Goal: Task Accomplishment & Management: Use online tool/utility

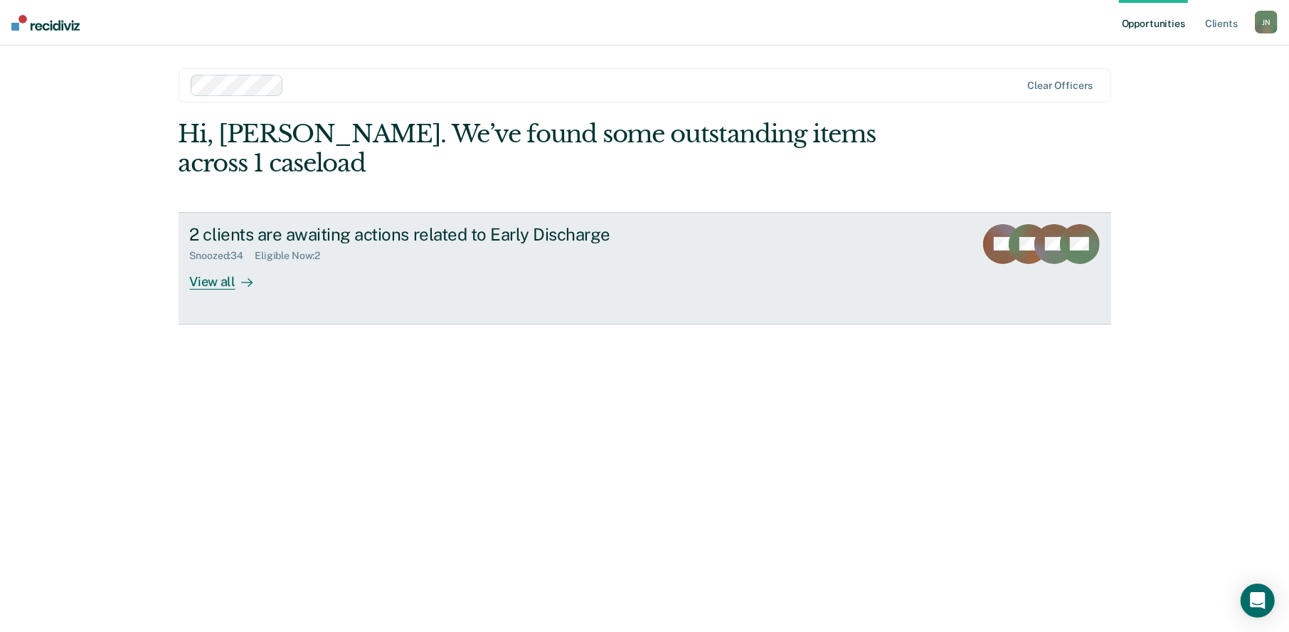
click at [221, 262] on div "View all" at bounding box center [230, 276] width 80 height 28
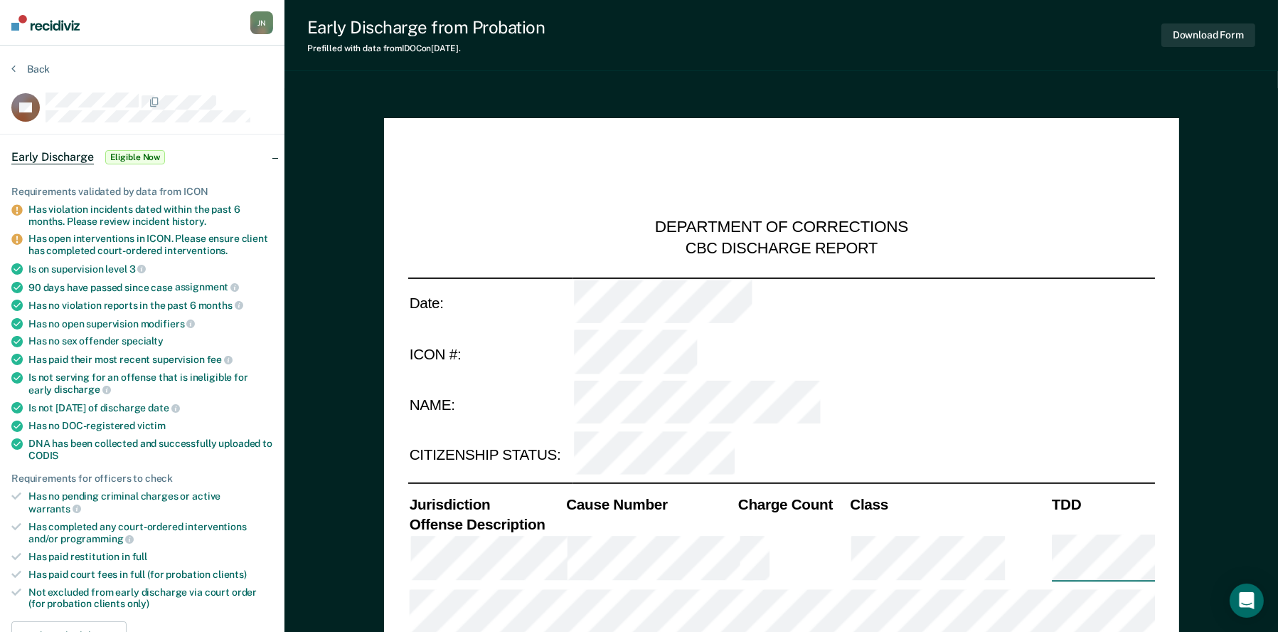
type textarea "x"
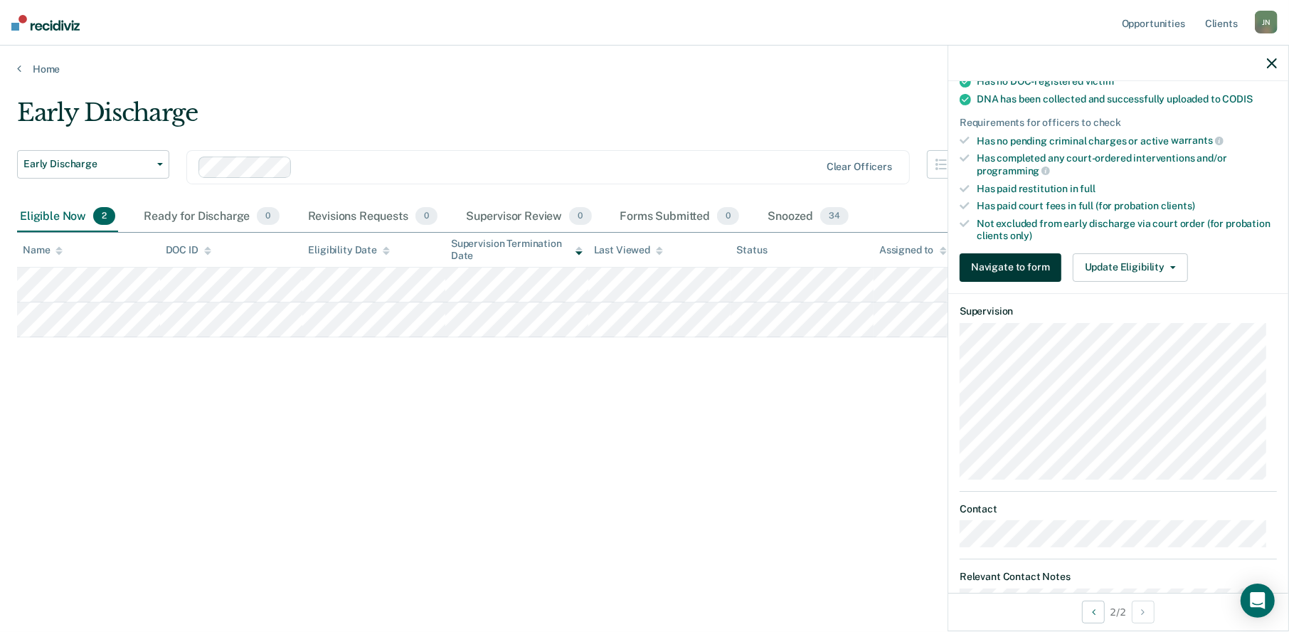
scroll to position [356, 0]
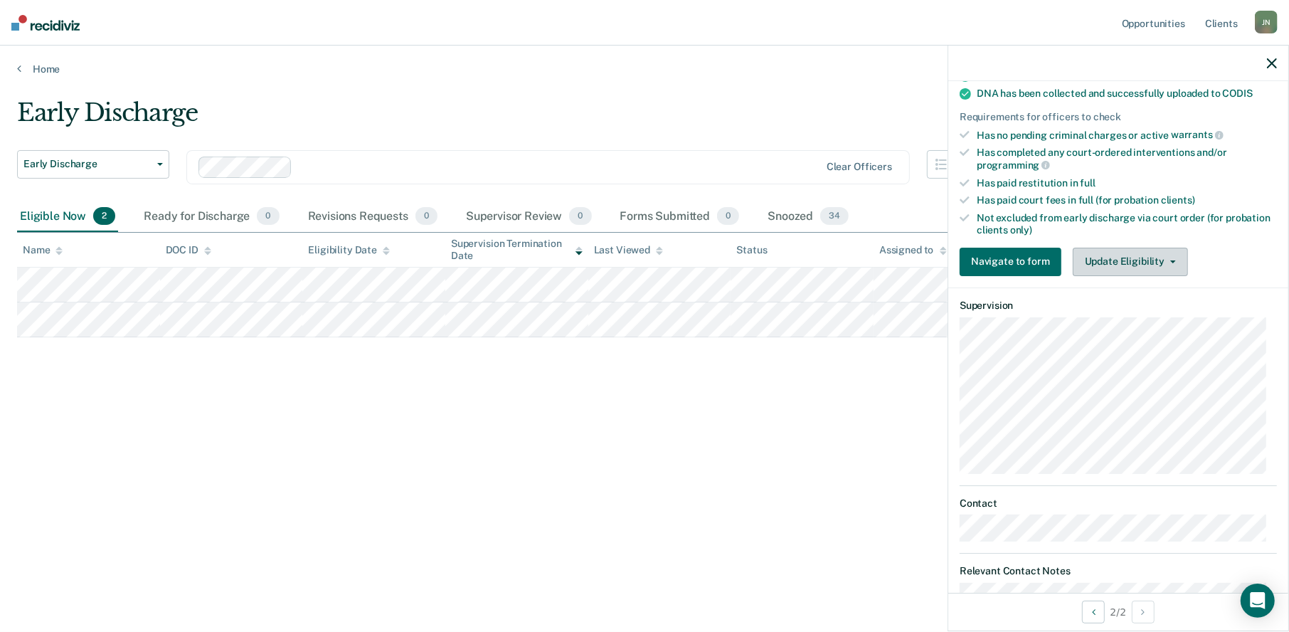
click at [1150, 260] on button "Update Eligibility" at bounding box center [1130, 262] width 115 height 28
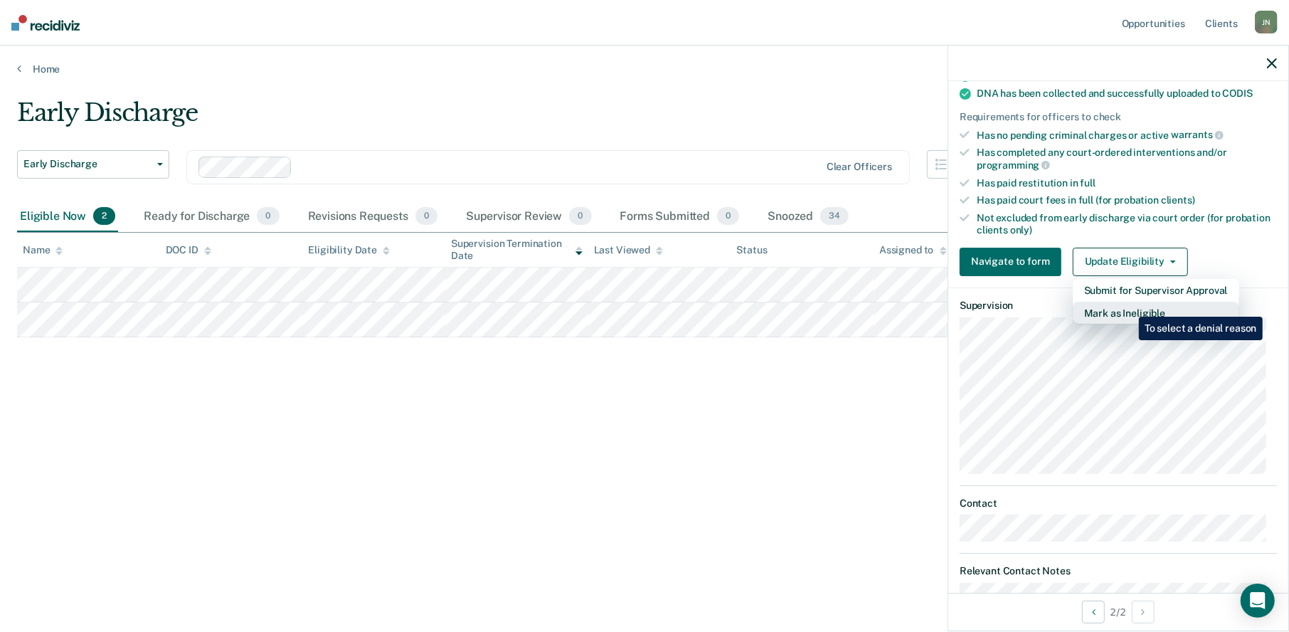
click at [1128, 306] on button "Mark as Ineligible" at bounding box center [1156, 313] width 166 height 23
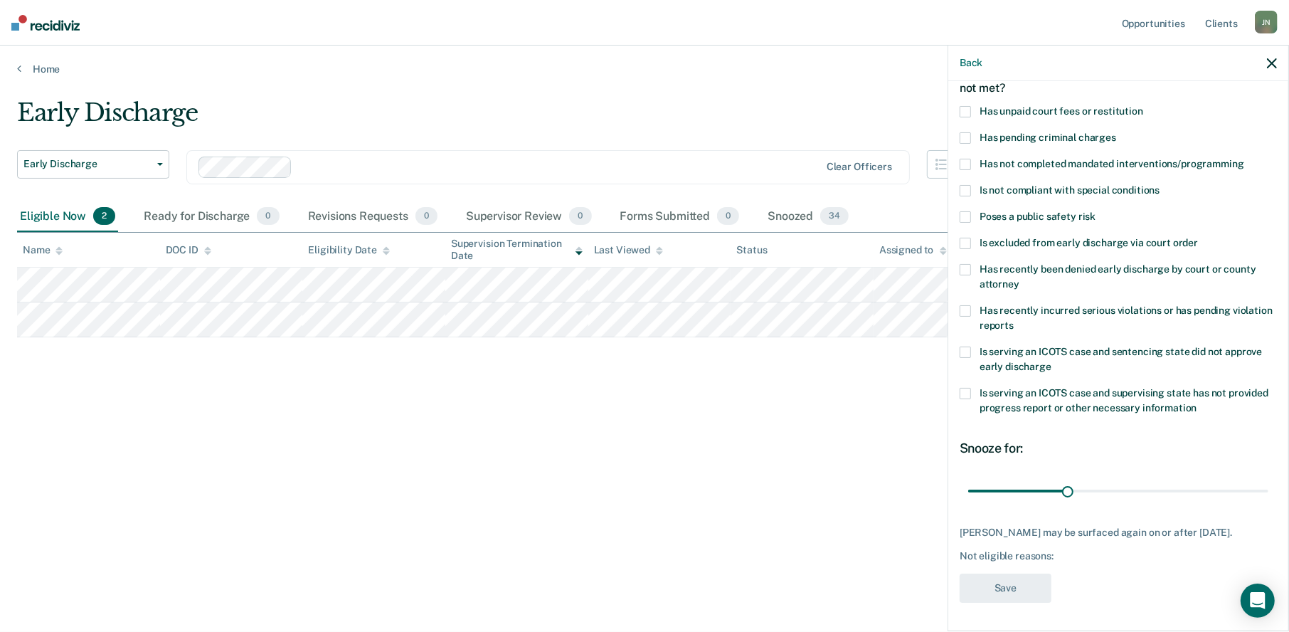
scroll to position [94, 0]
click at [970, 346] on span at bounding box center [965, 351] width 11 height 11
click at [965, 388] on span at bounding box center [965, 393] width 11 height 11
click at [971, 346] on span at bounding box center [965, 351] width 11 height 11
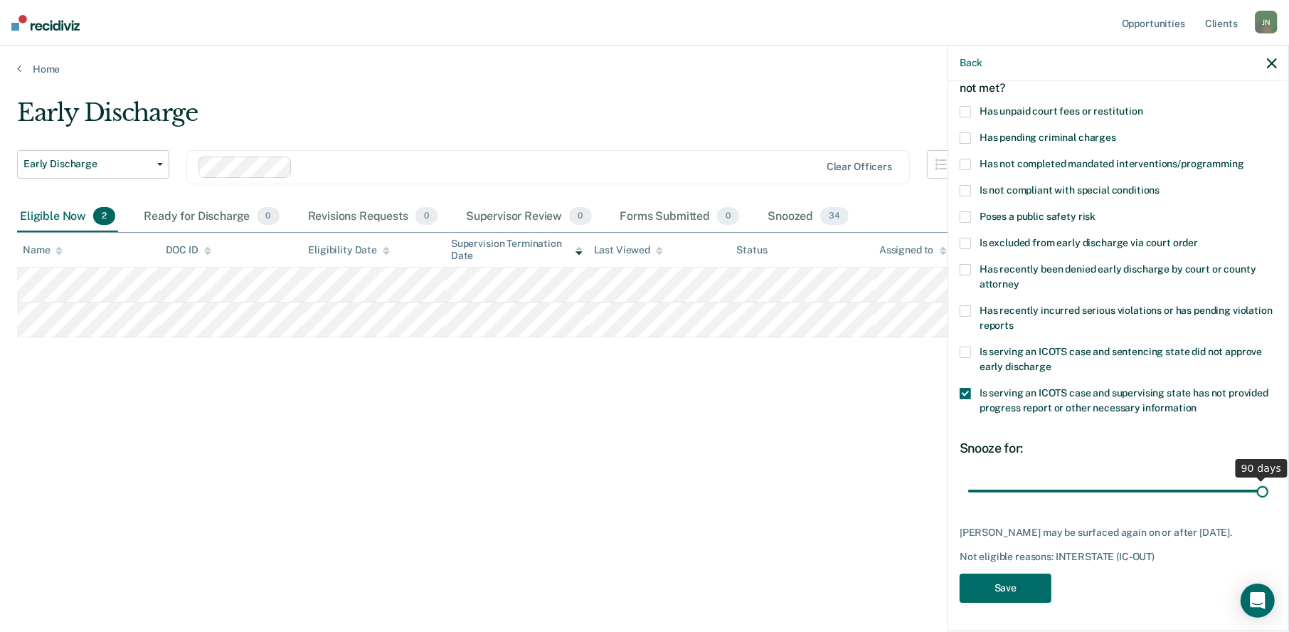
drag, startPoint x: 1065, startPoint y: 479, endPoint x: 1270, endPoint y: 491, distance: 205.2
type input "90"
click at [1268, 491] on input "range" at bounding box center [1118, 491] width 300 height 25
click at [1019, 605] on div "SB Which of the following requirements has Stephanie Boyle not met? Has unpaid …" at bounding box center [1118, 313] width 317 height 596
click at [1007, 585] on button "Save" at bounding box center [1006, 587] width 92 height 29
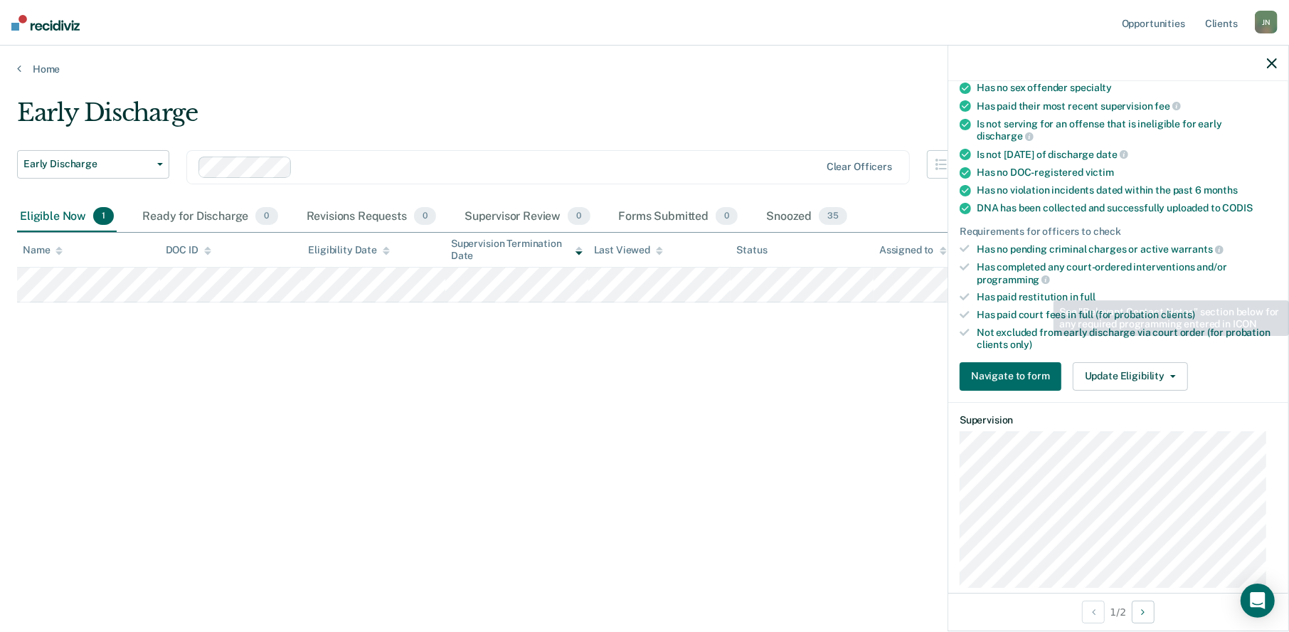
scroll to position [236, 0]
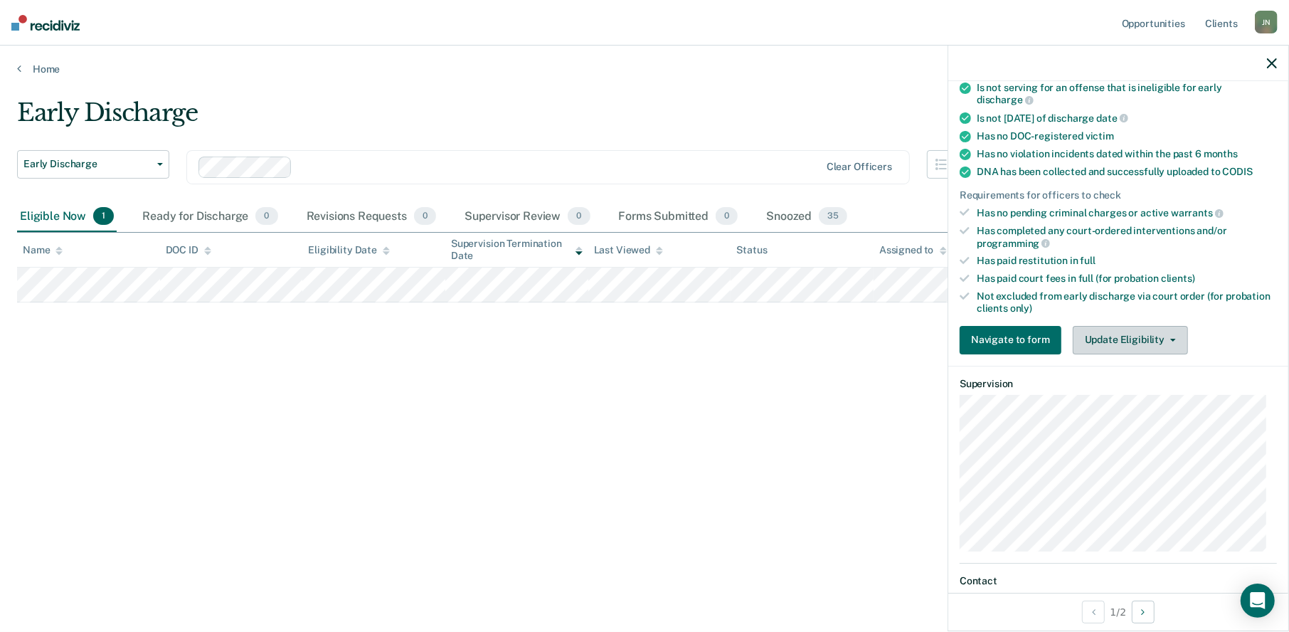
click at [1162, 341] on button "Update Eligibility" at bounding box center [1130, 340] width 115 height 28
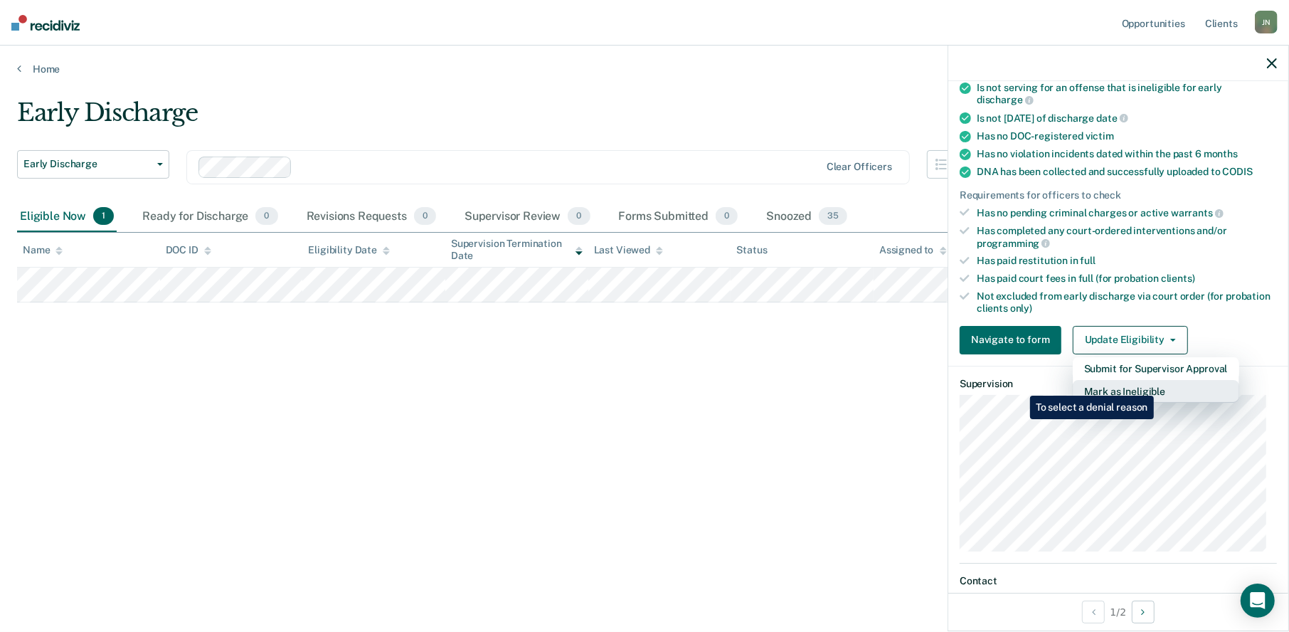
click at [1157, 385] on button "Mark as Ineligible" at bounding box center [1156, 391] width 166 height 23
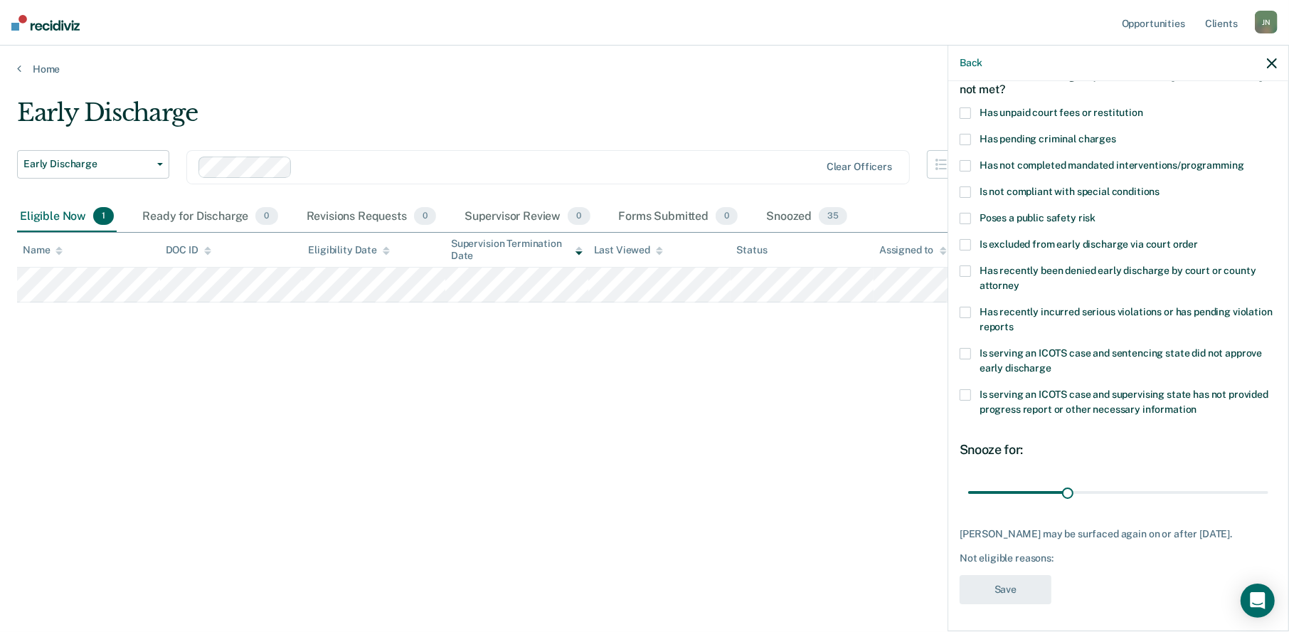
click at [961, 192] on span at bounding box center [965, 191] width 11 height 11
click at [1151, 488] on input "range" at bounding box center [1118, 492] width 300 height 25
click at [1164, 491] on input "range" at bounding box center [1118, 492] width 300 height 25
type input "60"
click at [1158, 490] on input "range" at bounding box center [1118, 492] width 300 height 25
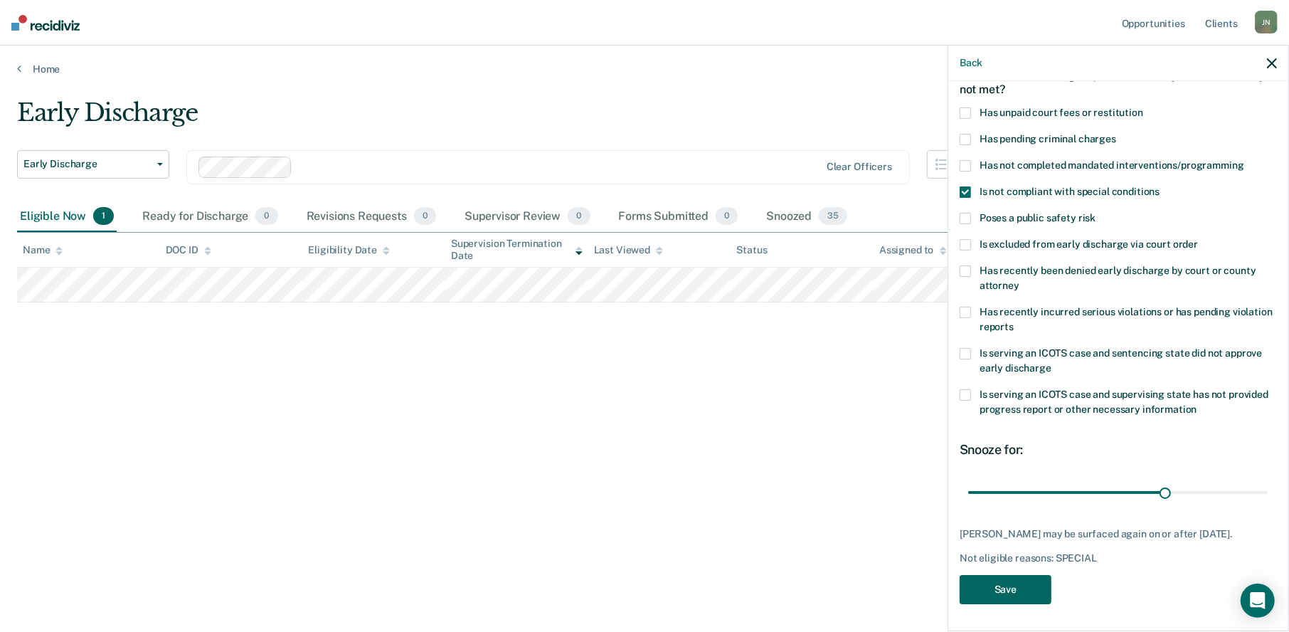
click at [1025, 596] on button "Save" at bounding box center [1006, 589] width 92 height 29
